Goal: Check status

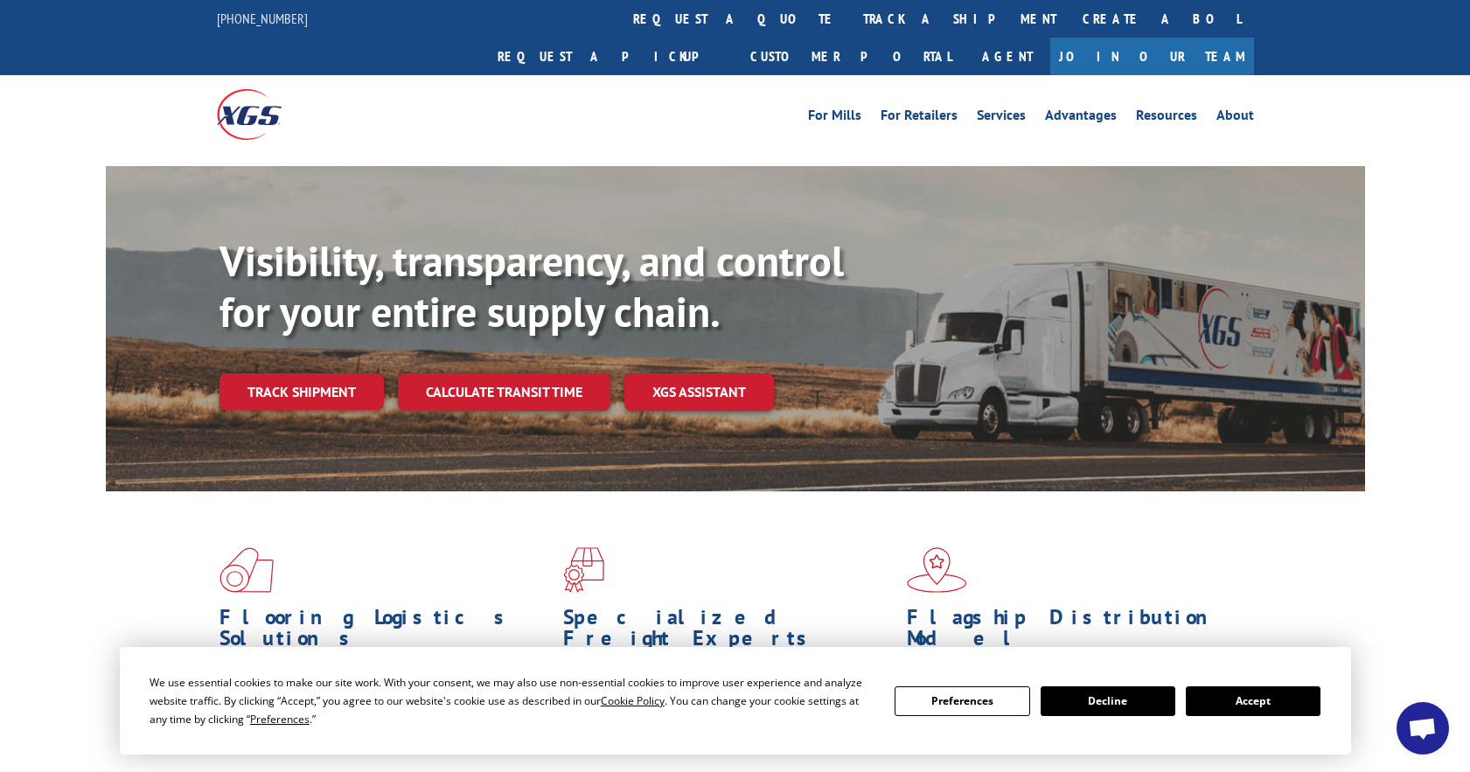
click at [1243, 700] on button "Accept" at bounding box center [1253, 702] width 135 height 30
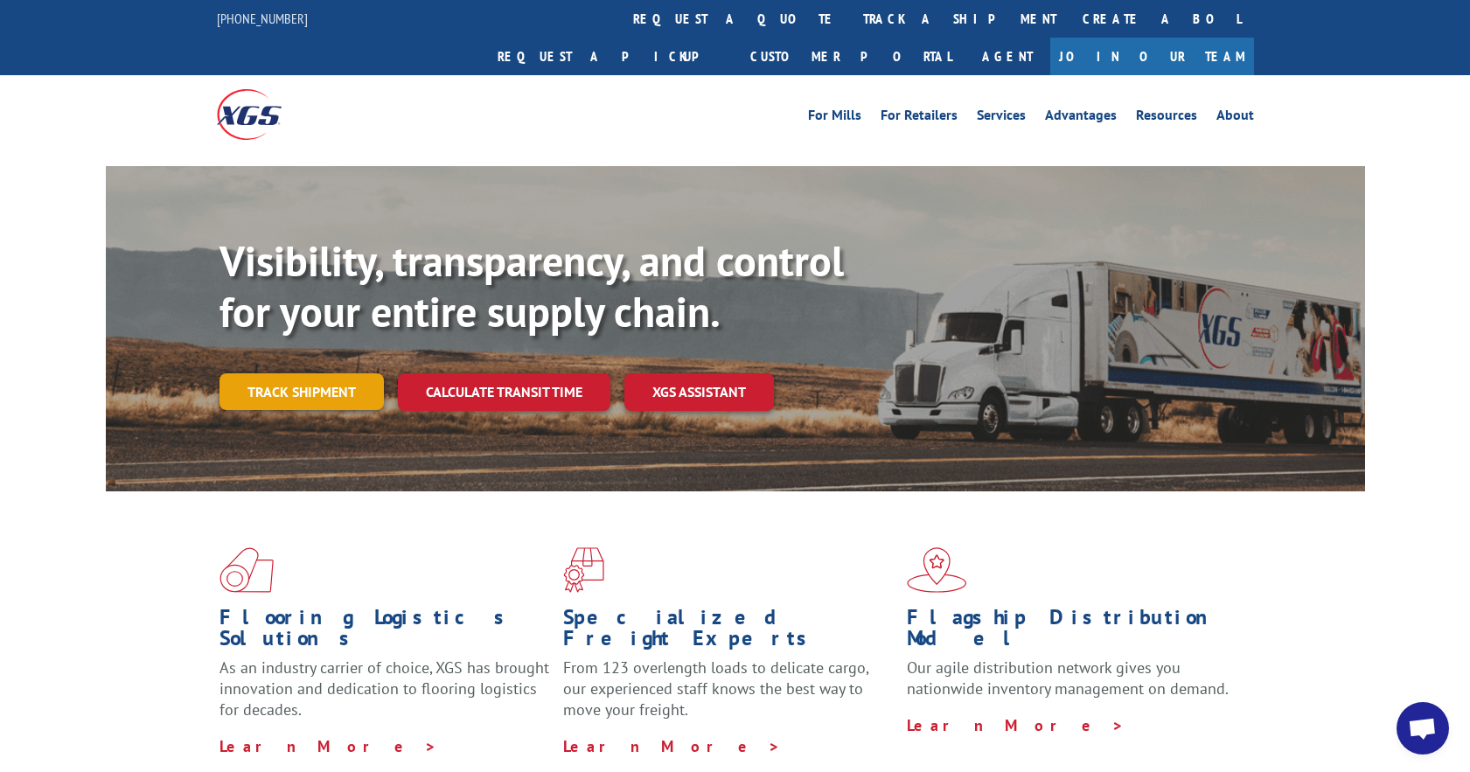
click at [312, 373] on link "Track shipment" at bounding box center [302, 391] width 164 height 37
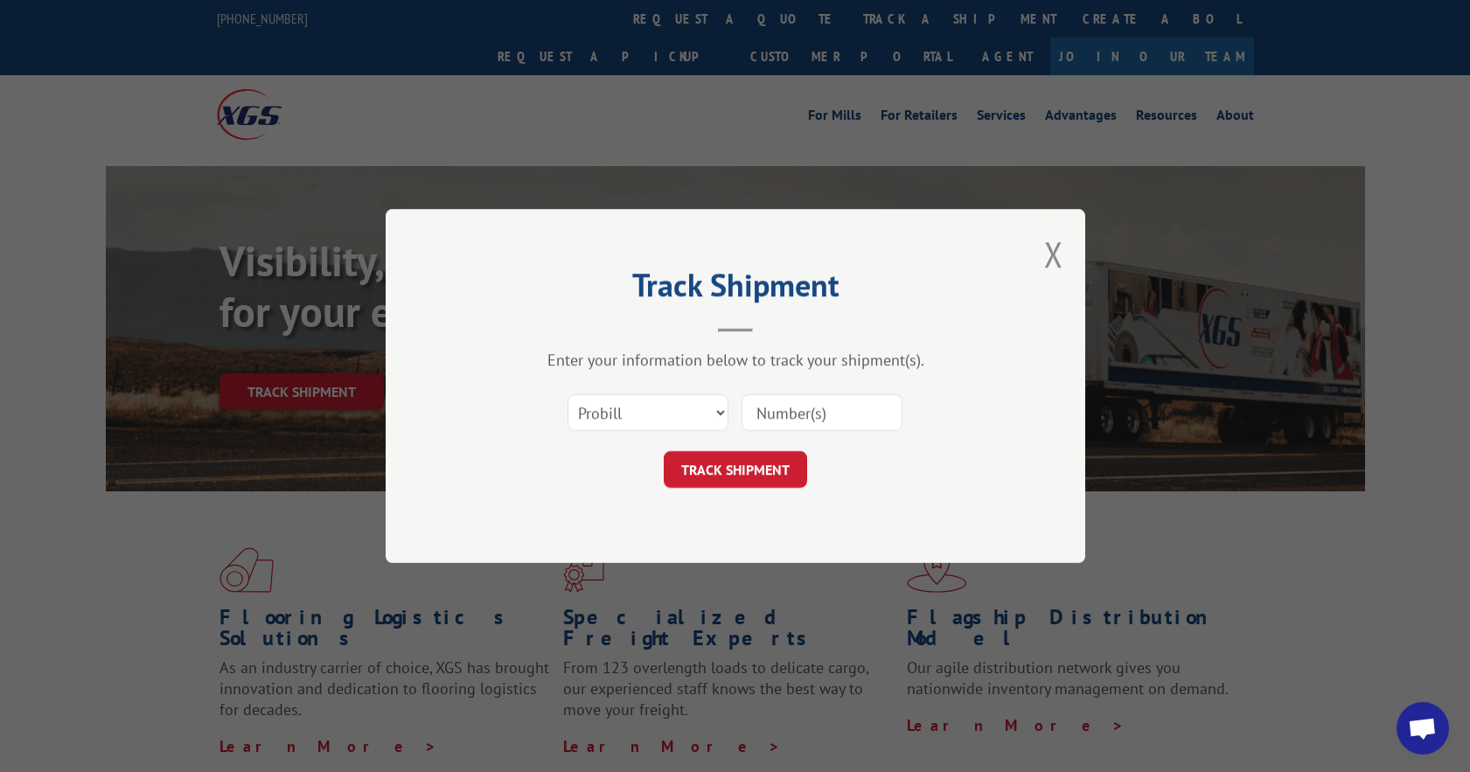
click at [819, 408] on input at bounding box center [822, 412] width 161 height 37
paste input "40568633"
type input "40568633"
click at [722, 464] on button "TRACK SHIPMENT" at bounding box center [735, 469] width 143 height 37
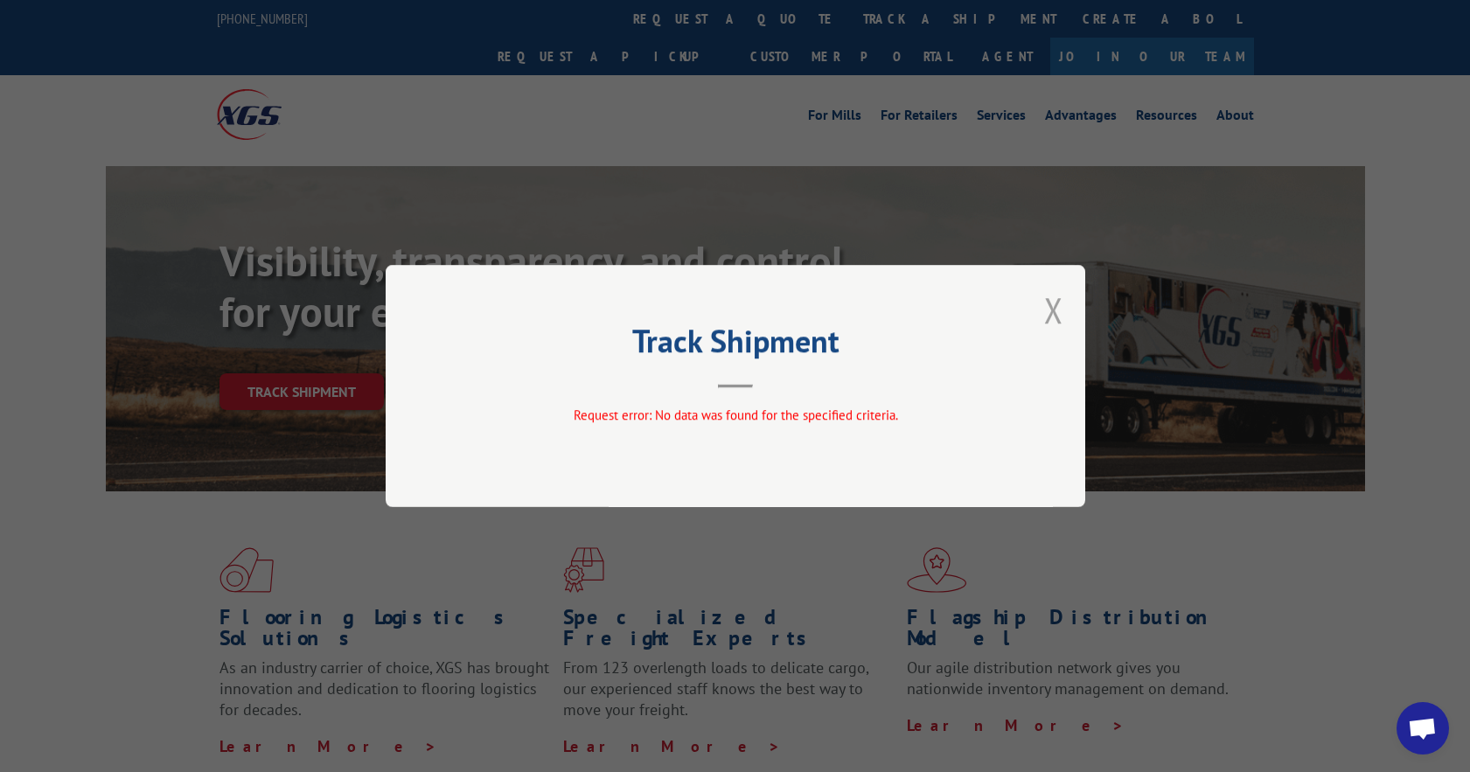
click at [1057, 303] on button "Close modal" at bounding box center [1053, 310] width 19 height 46
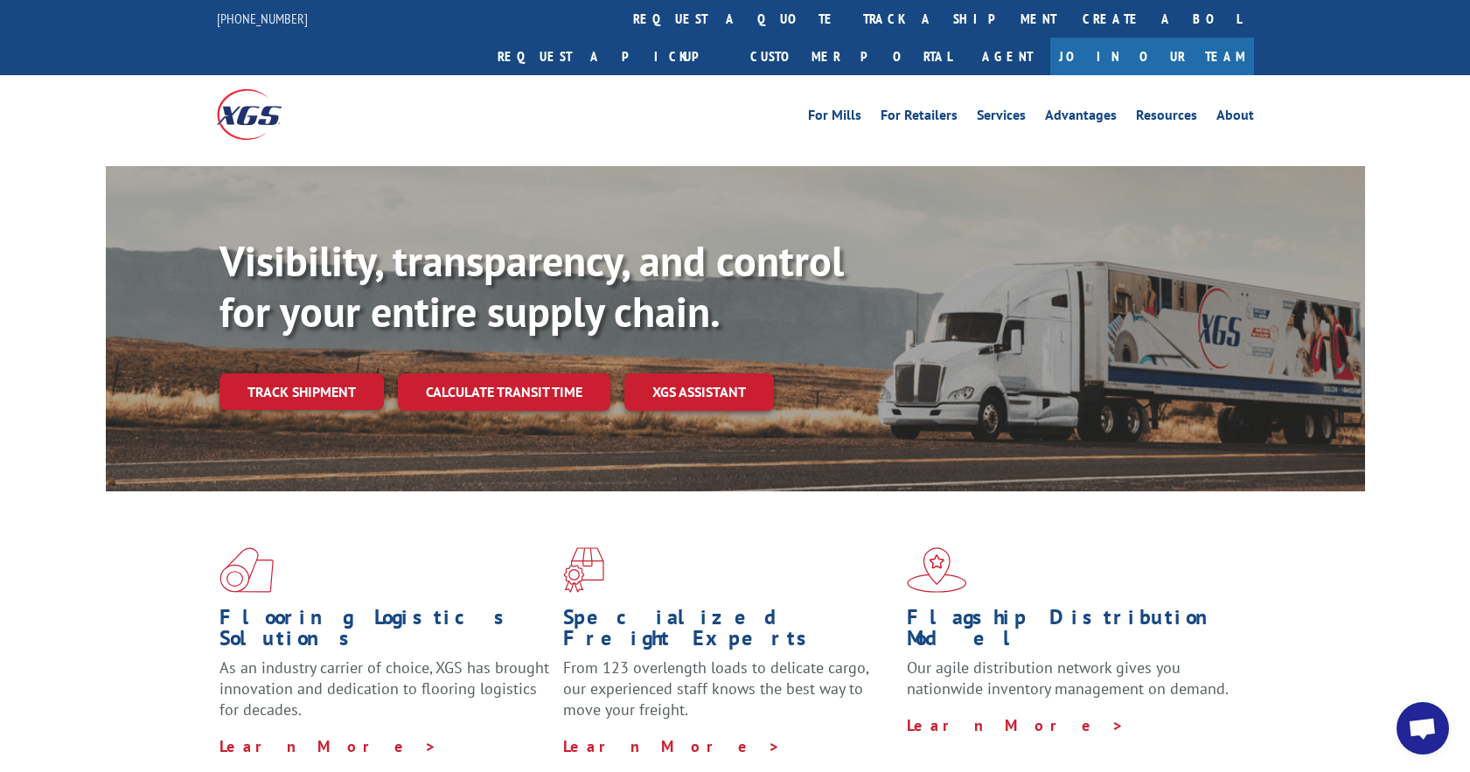
click at [1428, 744] on span "Open chat" at bounding box center [1423, 728] width 52 height 52
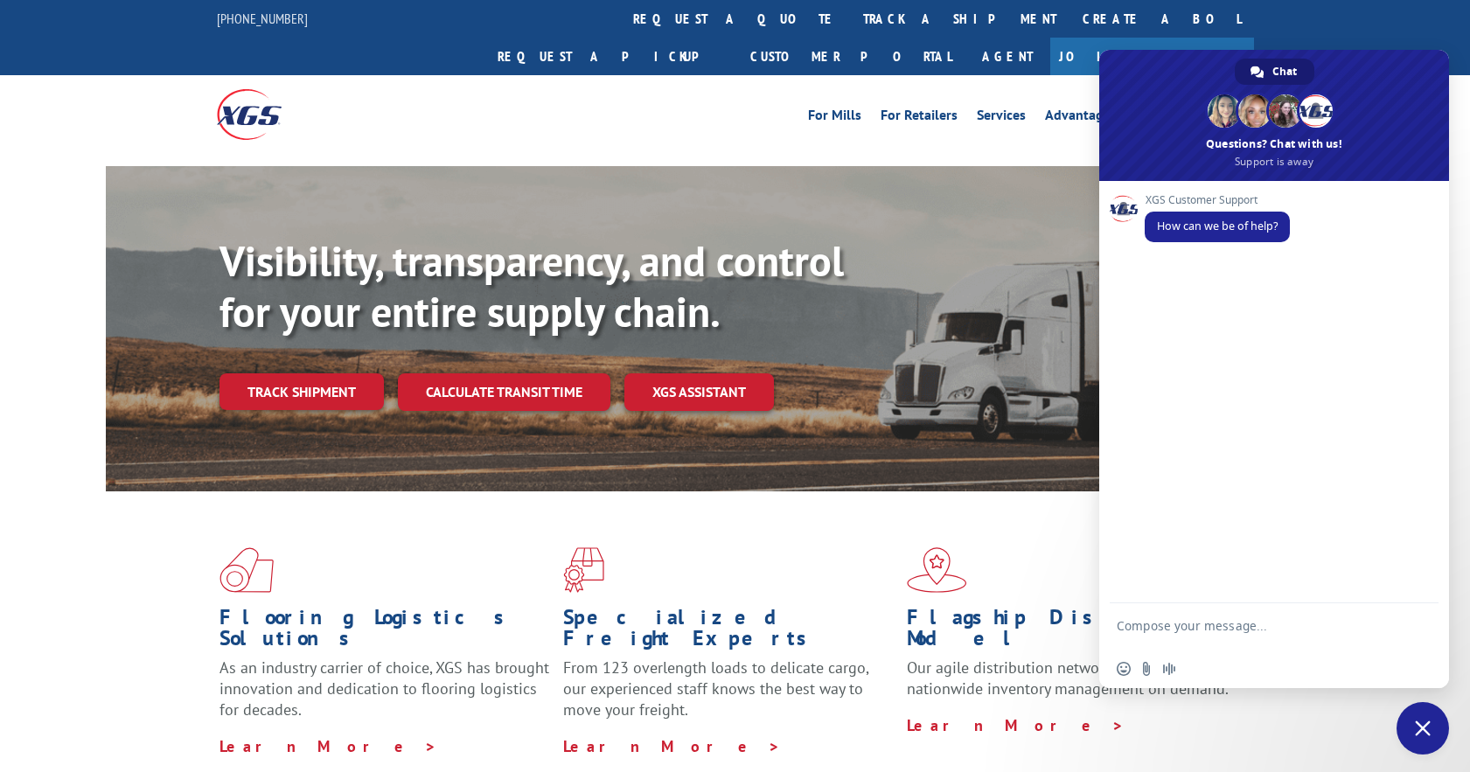
click at [1283, 628] on textarea "Compose your message..." at bounding box center [1255, 633] width 276 height 31
type textarea "Hi ... I need the delivery date of my order pls"
